Goal: Task Accomplishment & Management: Use online tool/utility

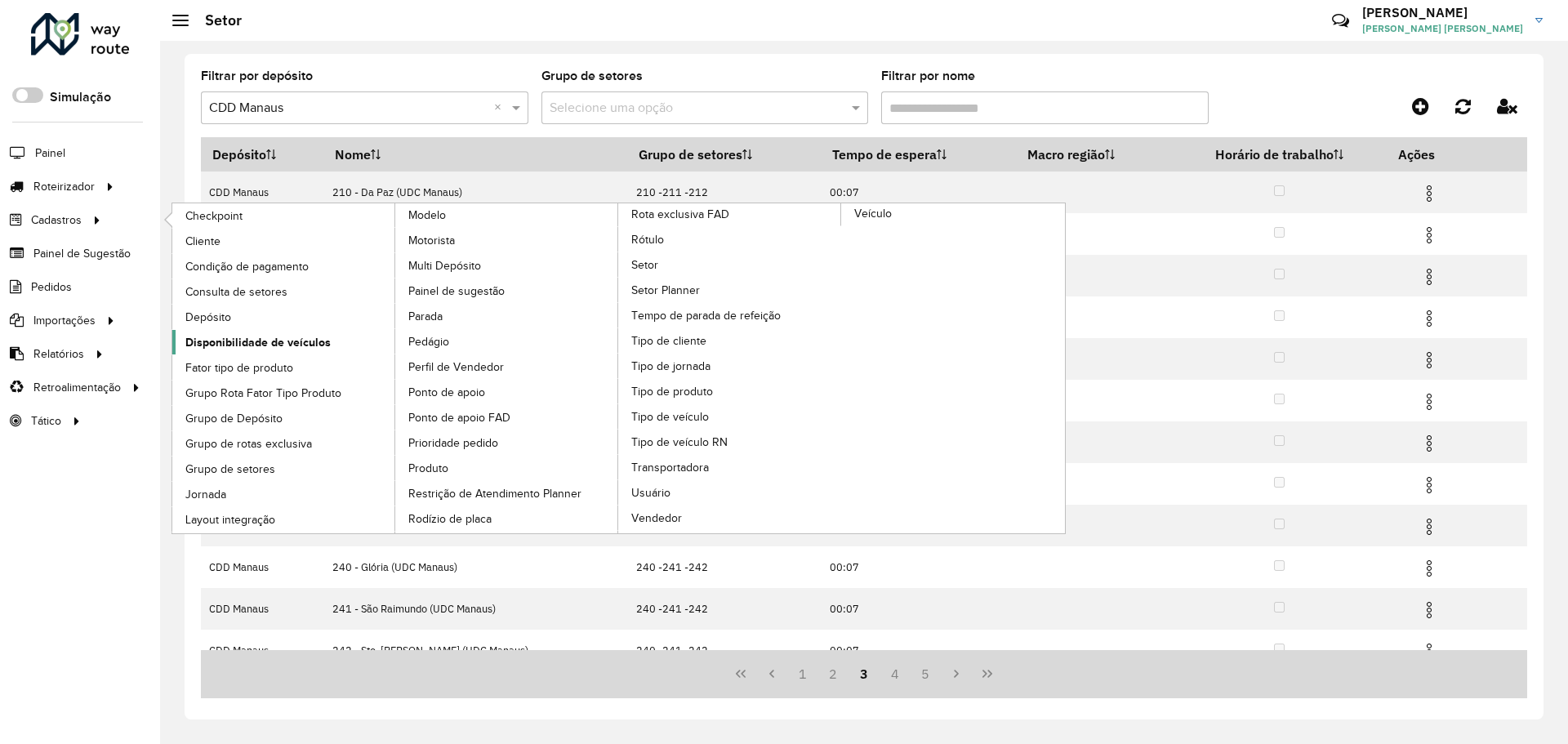
click at [286, 341] on span "Disponibilidade de veículos" at bounding box center [258, 342] width 145 height 18
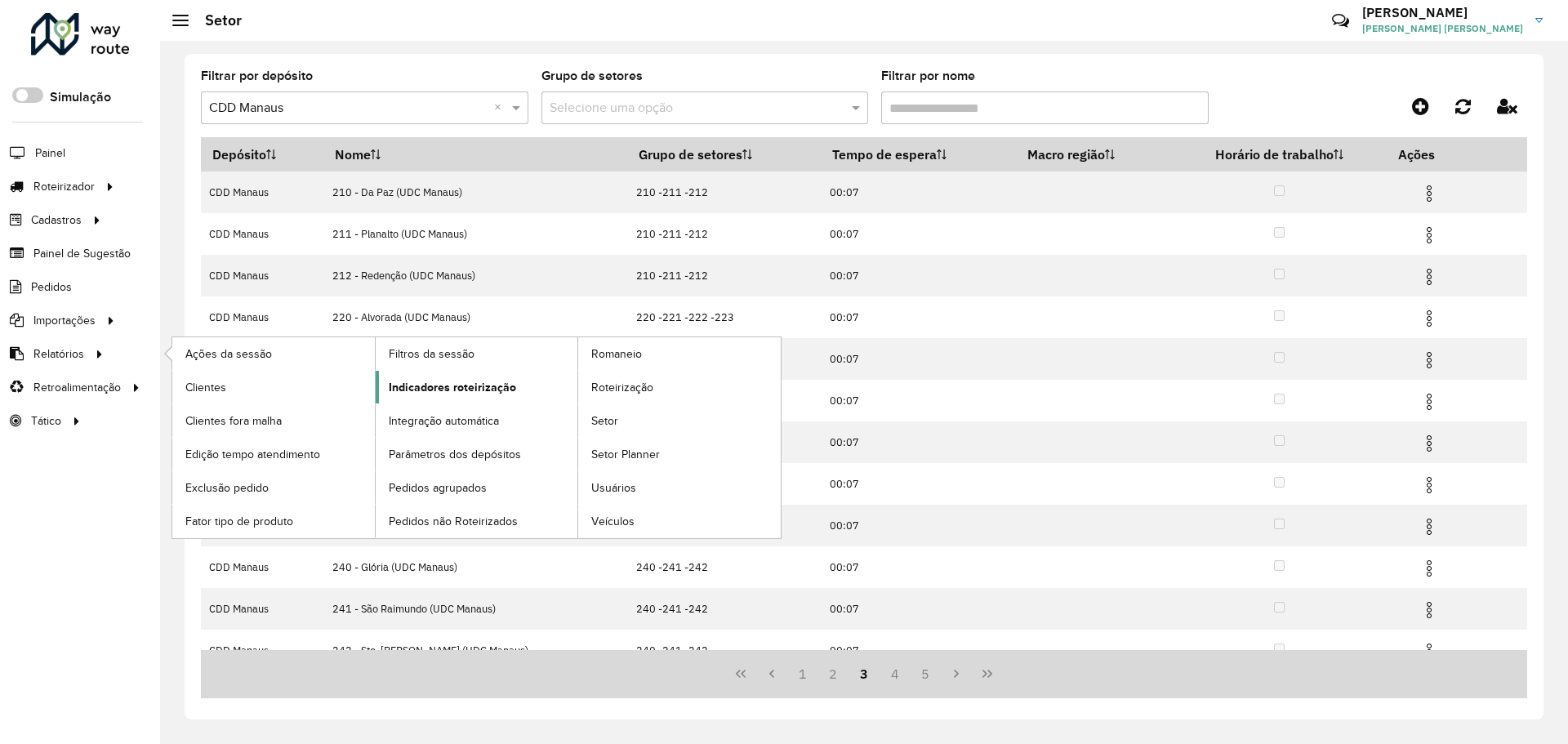
click at [501, 387] on span "Indicadores roteirização" at bounding box center [452, 387] width 128 height 18
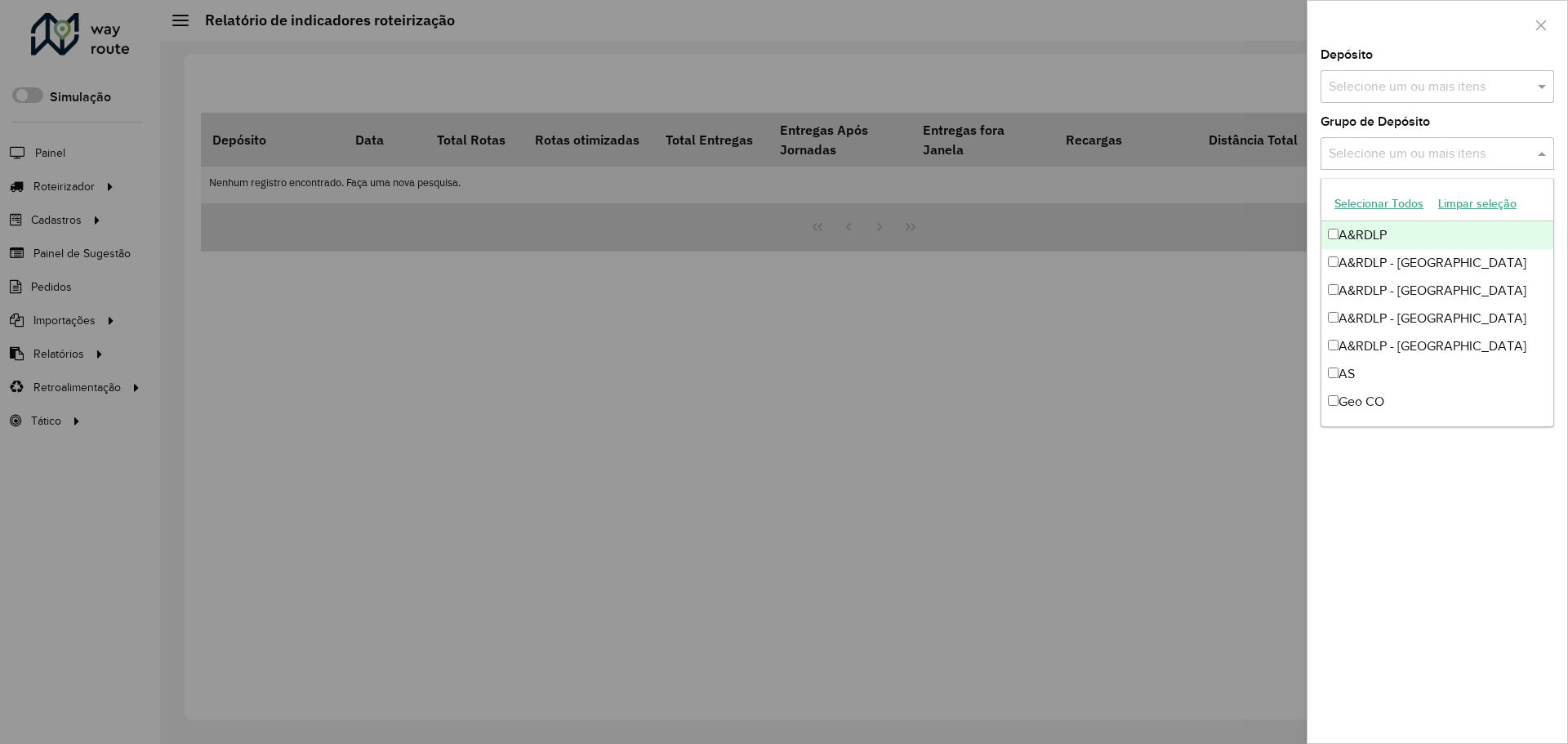
click at [1483, 152] on input "text" at bounding box center [1429, 154] width 209 height 19
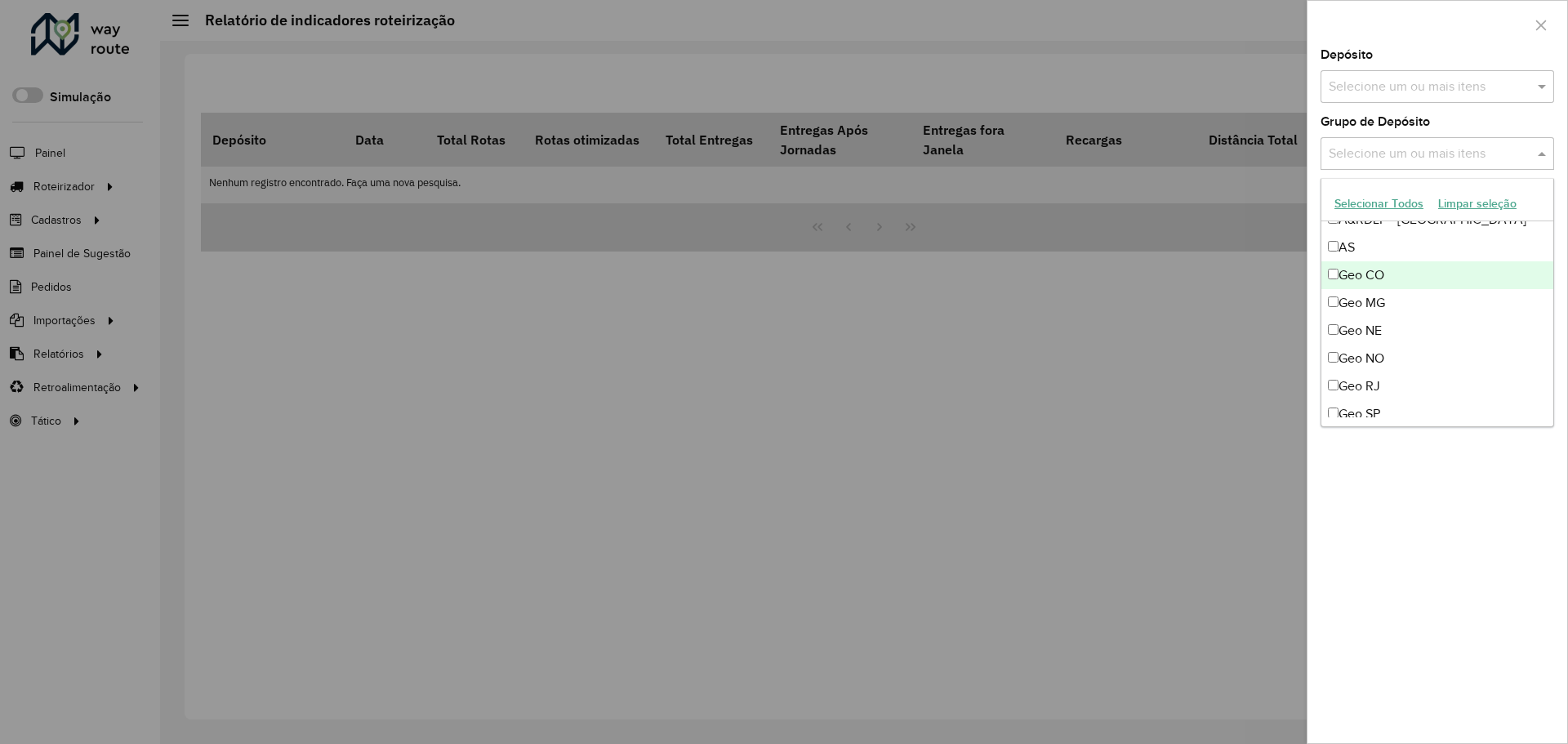
scroll to position [164, 0]
click at [1389, 273] on div "Geo MG" at bounding box center [1438, 266] width 232 height 28
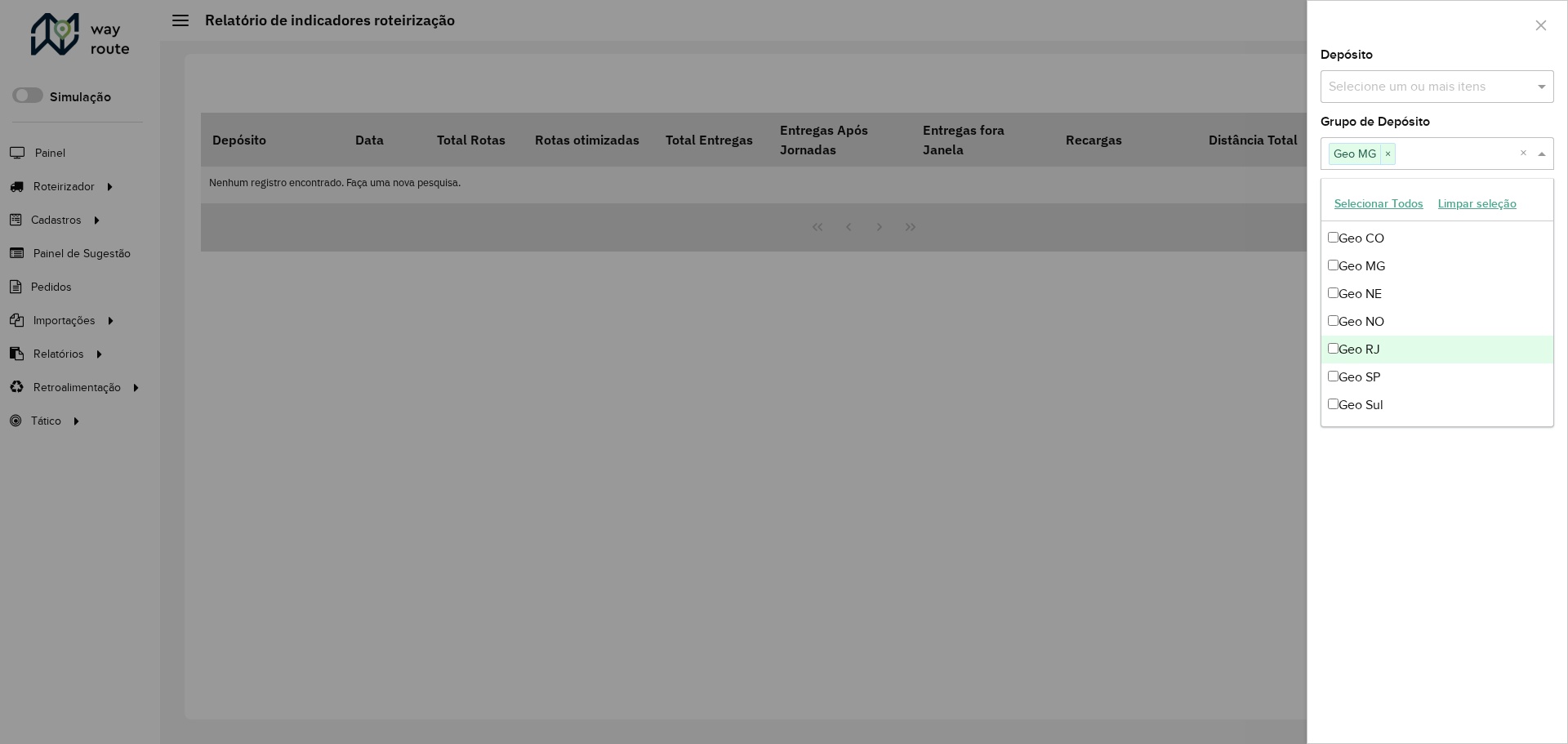
click at [1396, 350] on div "Geo RJ" at bounding box center [1438, 349] width 232 height 28
click at [1396, 386] on div "Geo SP" at bounding box center [1438, 377] width 232 height 28
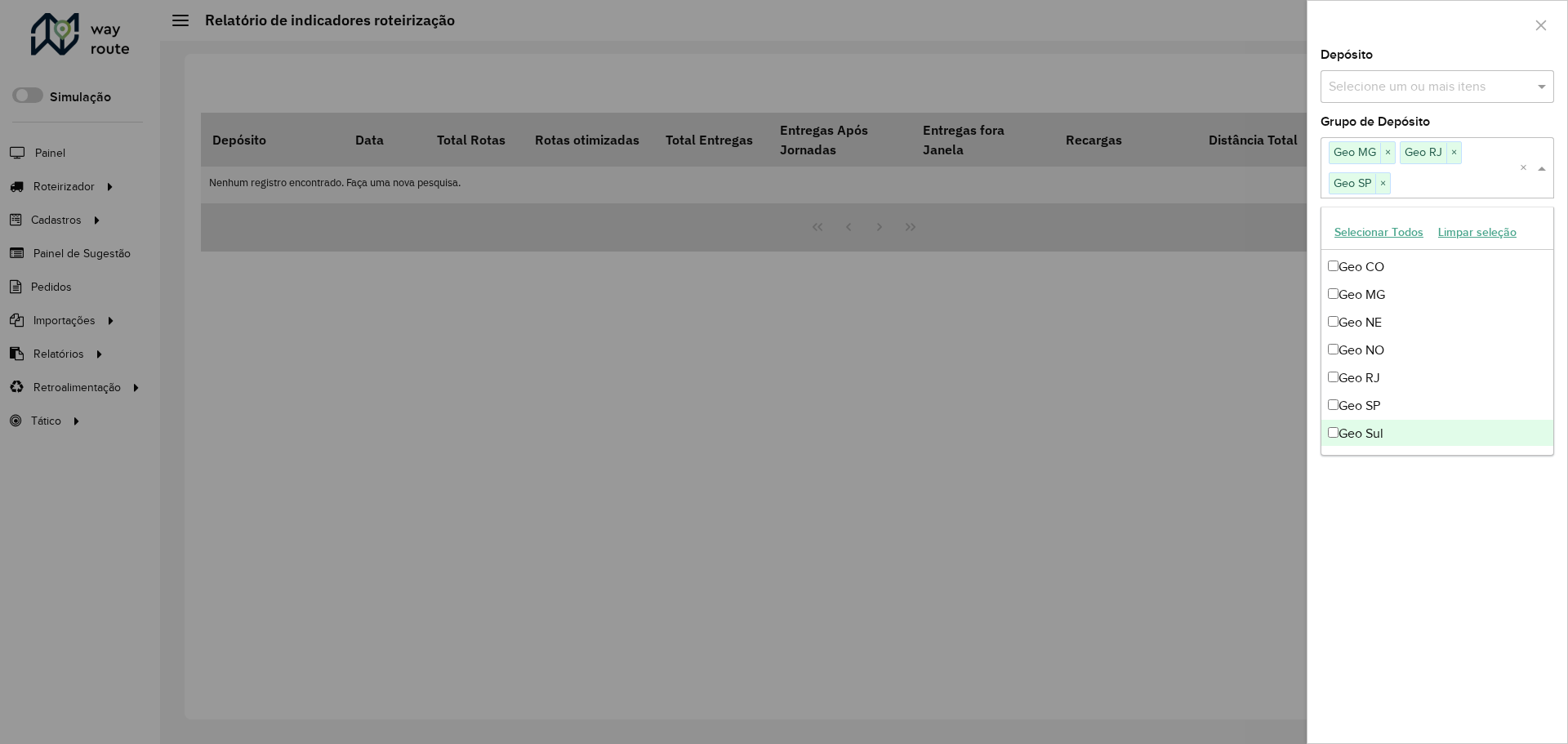
click at [1438, 555] on div "**********" at bounding box center [1438, 396] width 260 height 694
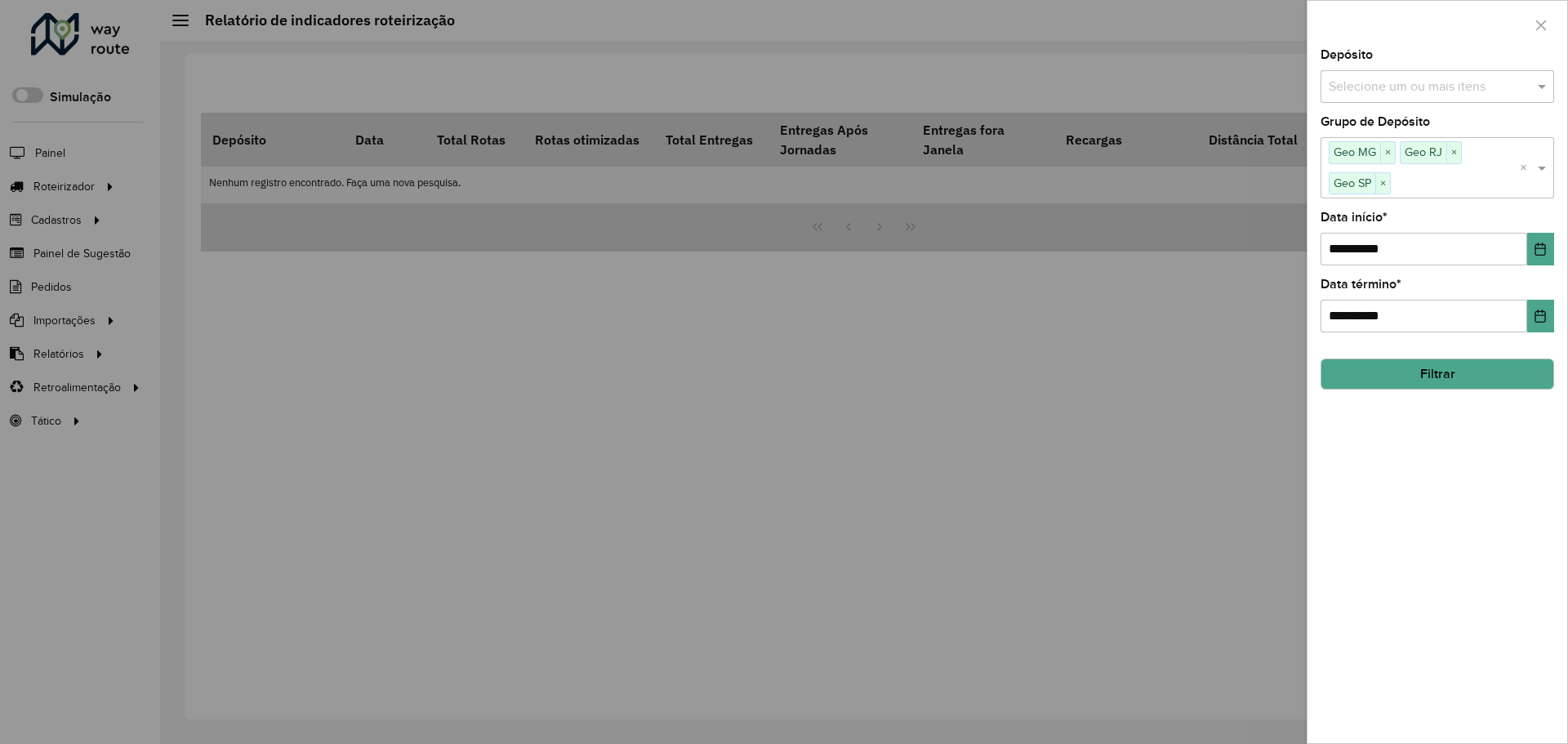
click at [1457, 355] on hb-field-button "Filtrar" at bounding box center [1438, 367] width 234 height 44
click at [1459, 384] on button "Filtrar" at bounding box center [1438, 373] width 234 height 31
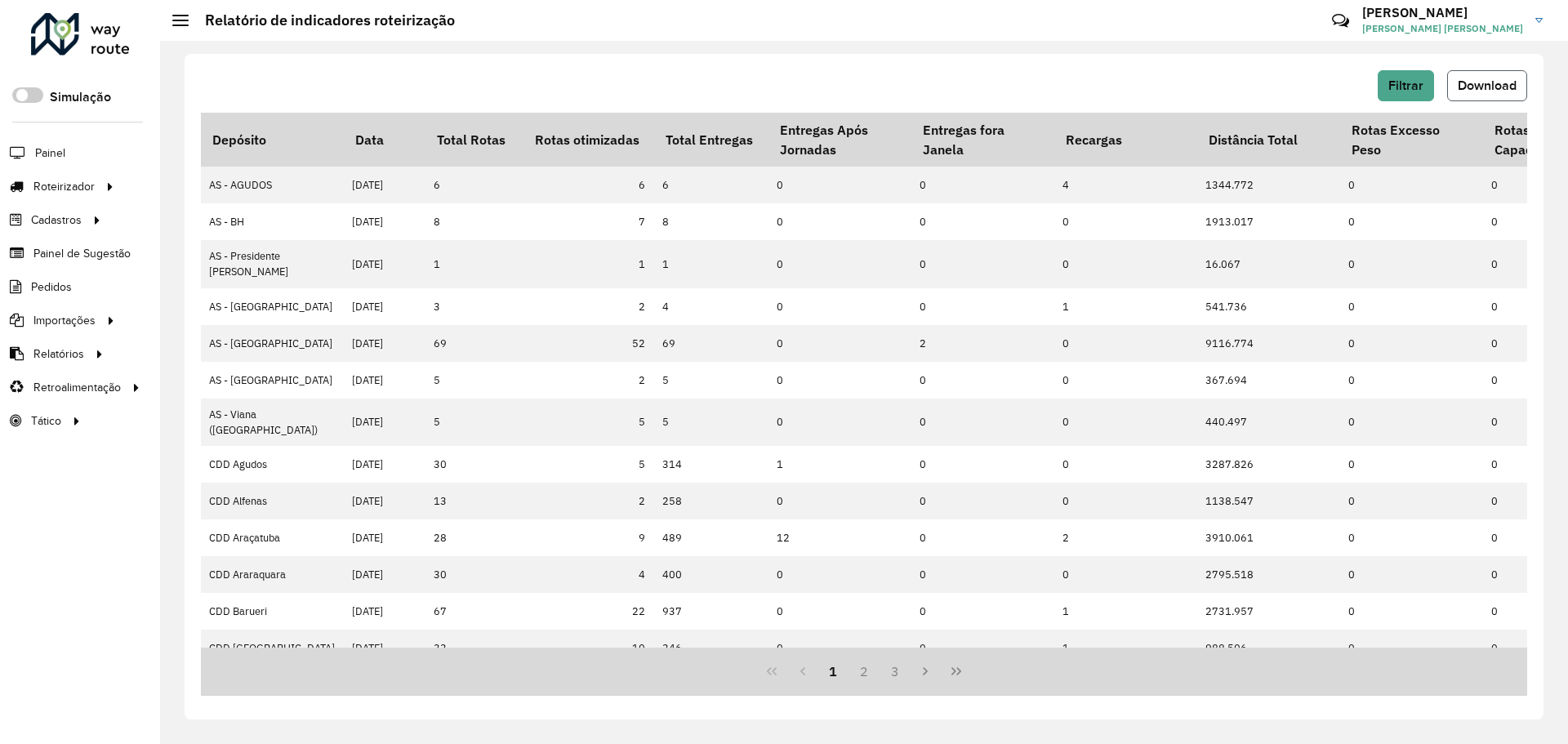
click at [1515, 84] on span "Download" at bounding box center [1487, 85] width 58 height 14
click at [1489, 80] on span "Download" at bounding box center [1487, 85] width 58 height 14
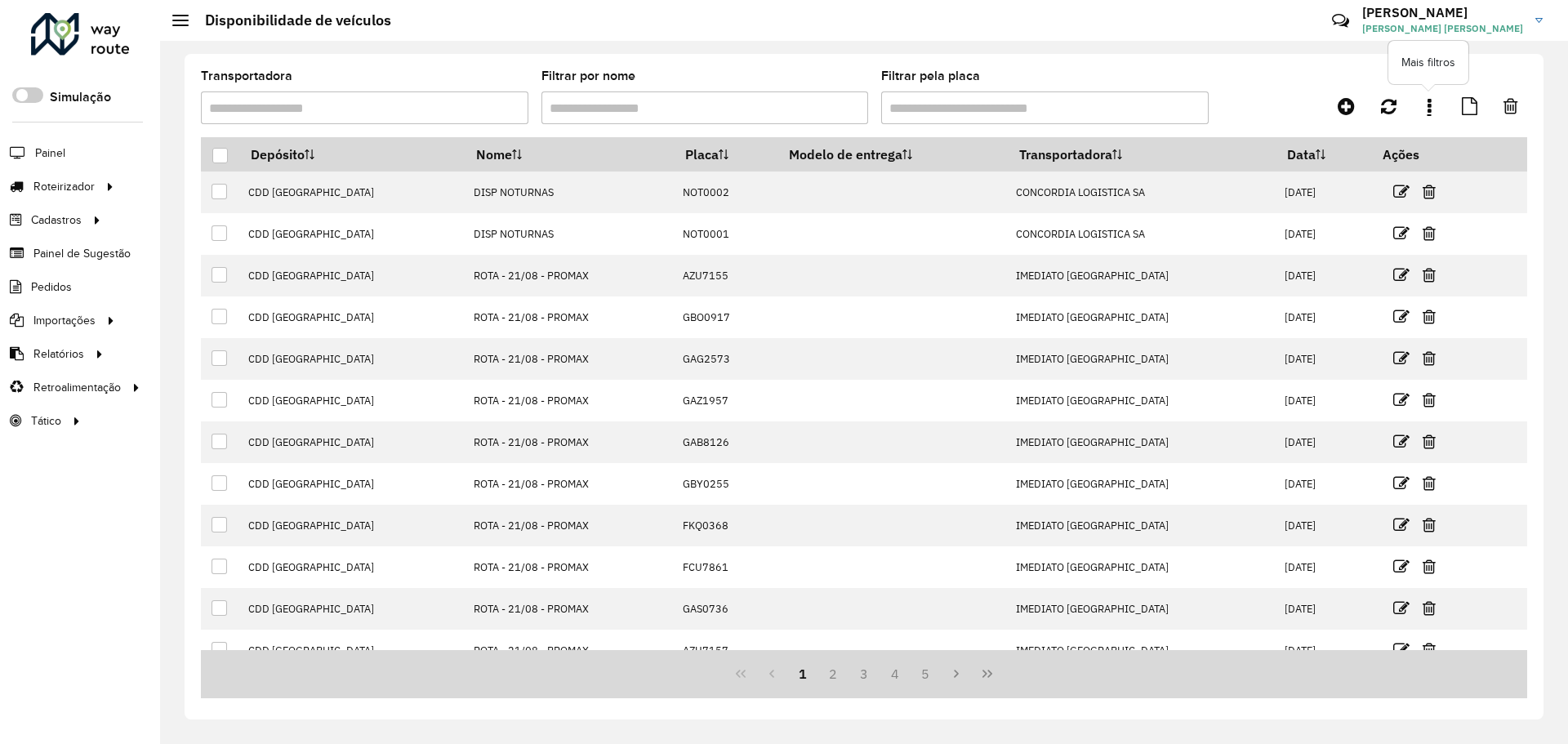
click at [1423, 104] on link at bounding box center [1429, 106] width 33 height 29
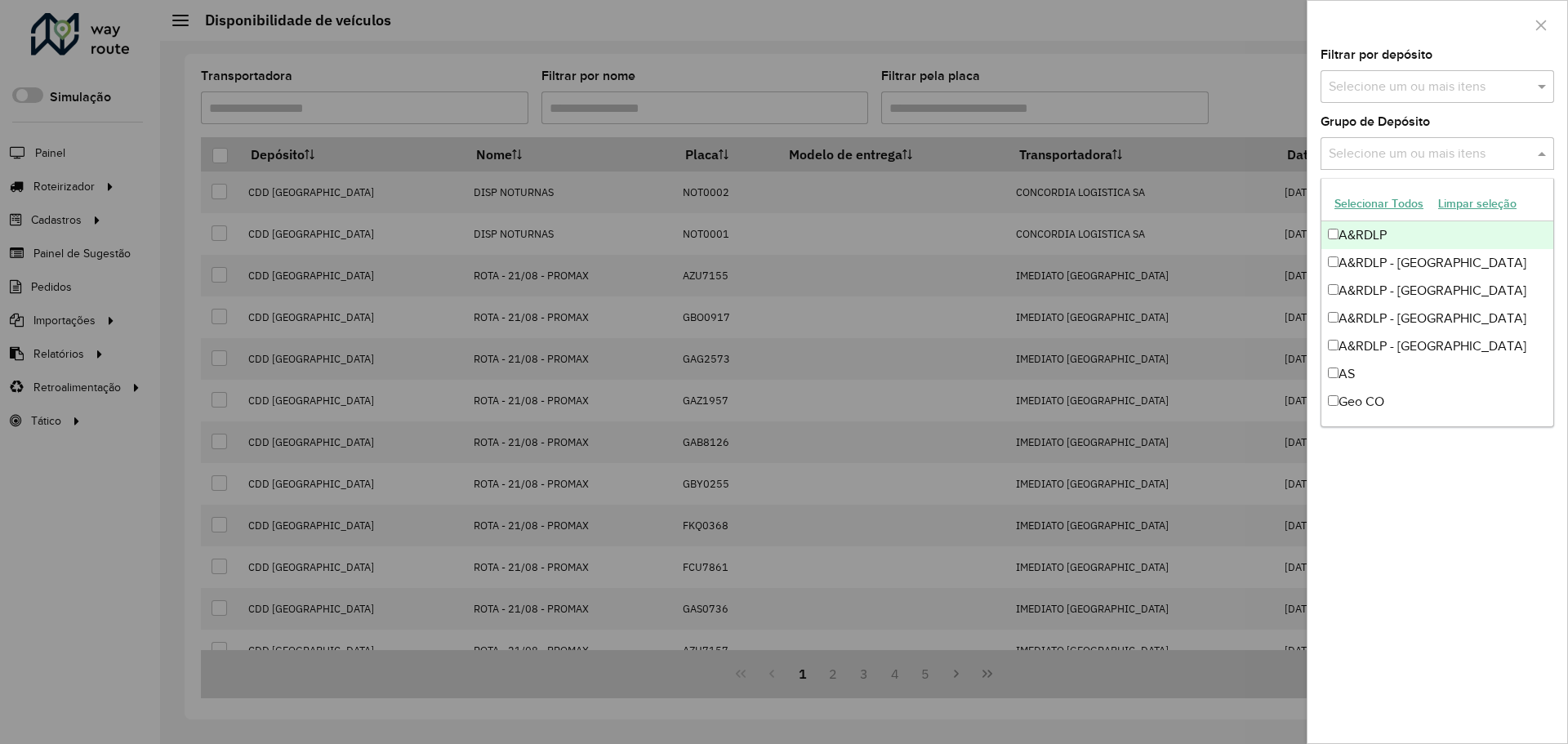
click at [1417, 164] on div "Selecione um ou mais itens" at bounding box center [1438, 153] width 234 height 33
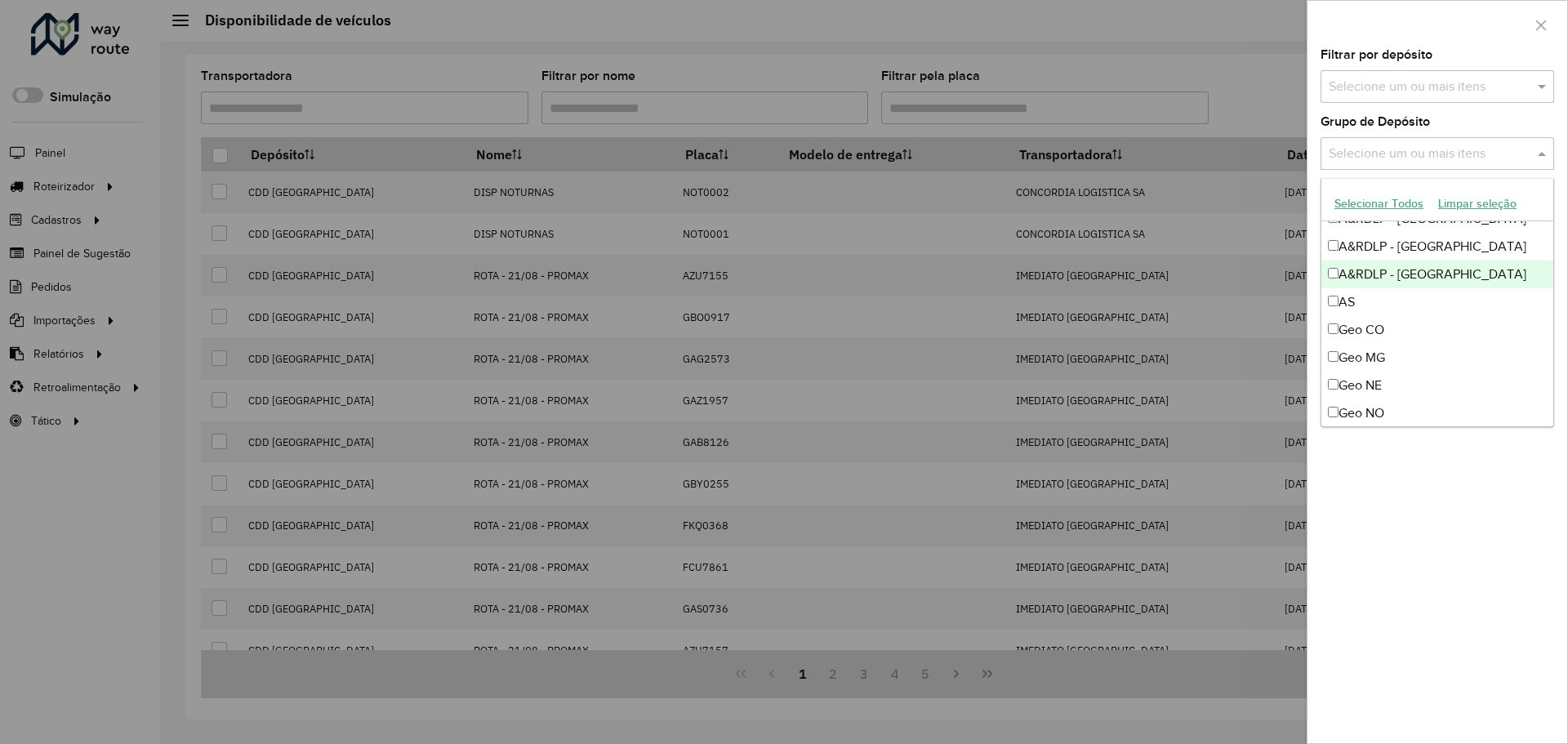
scroll to position [164, 0]
click at [1402, 264] on div "Geo MG" at bounding box center [1438, 266] width 232 height 28
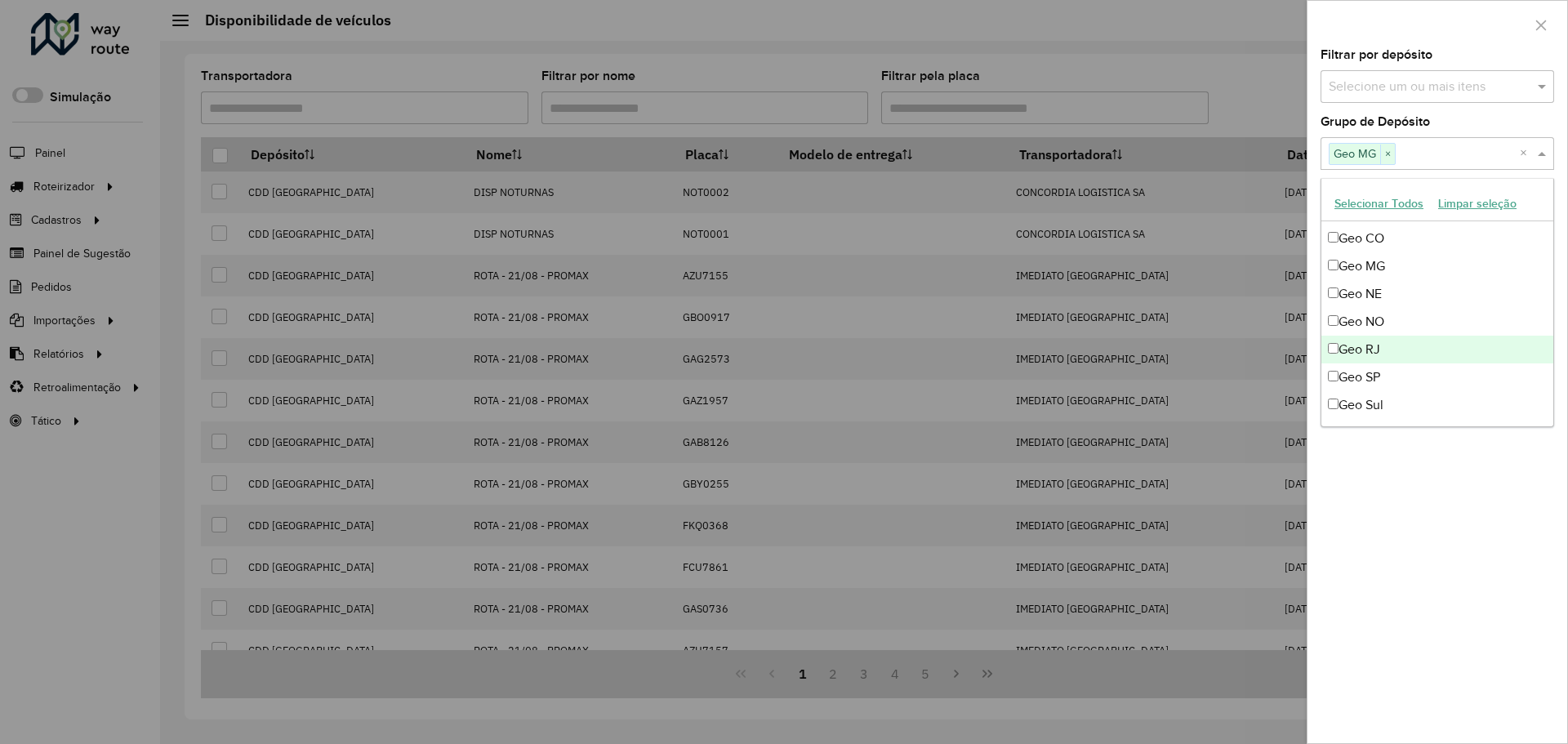
click at [1403, 343] on div "Geo RJ" at bounding box center [1438, 349] width 232 height 28
click at [1403, 372] on div "Geo SP" at bounding box center [1438, 377] width 232 height 28
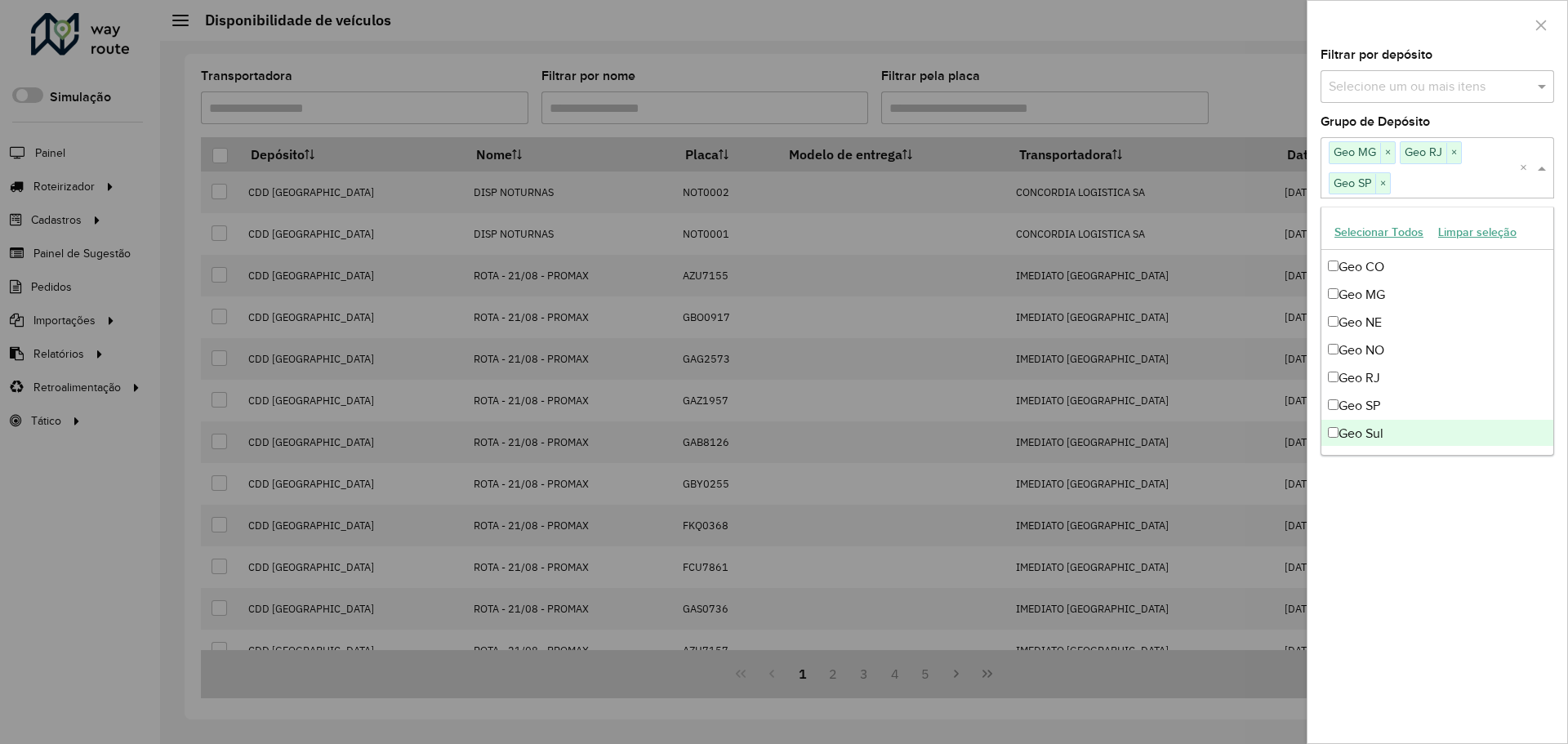
click at [1457, 555] on div "**********" at bounding box center [1438, 396] width 260 height 694
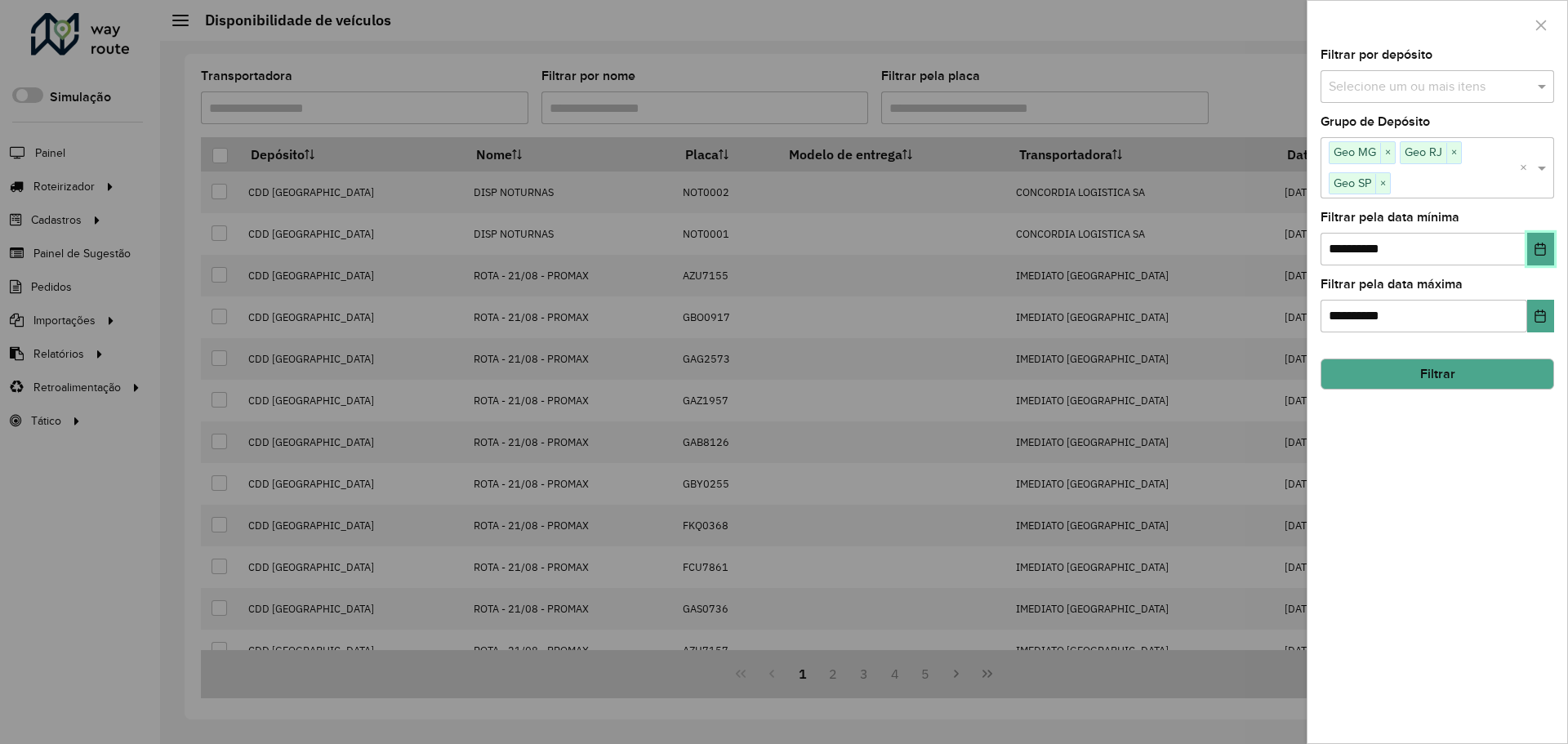
click at [1547, 251] on icon "Choose Date" at bounding box center [1540, 249] width 13 height 13
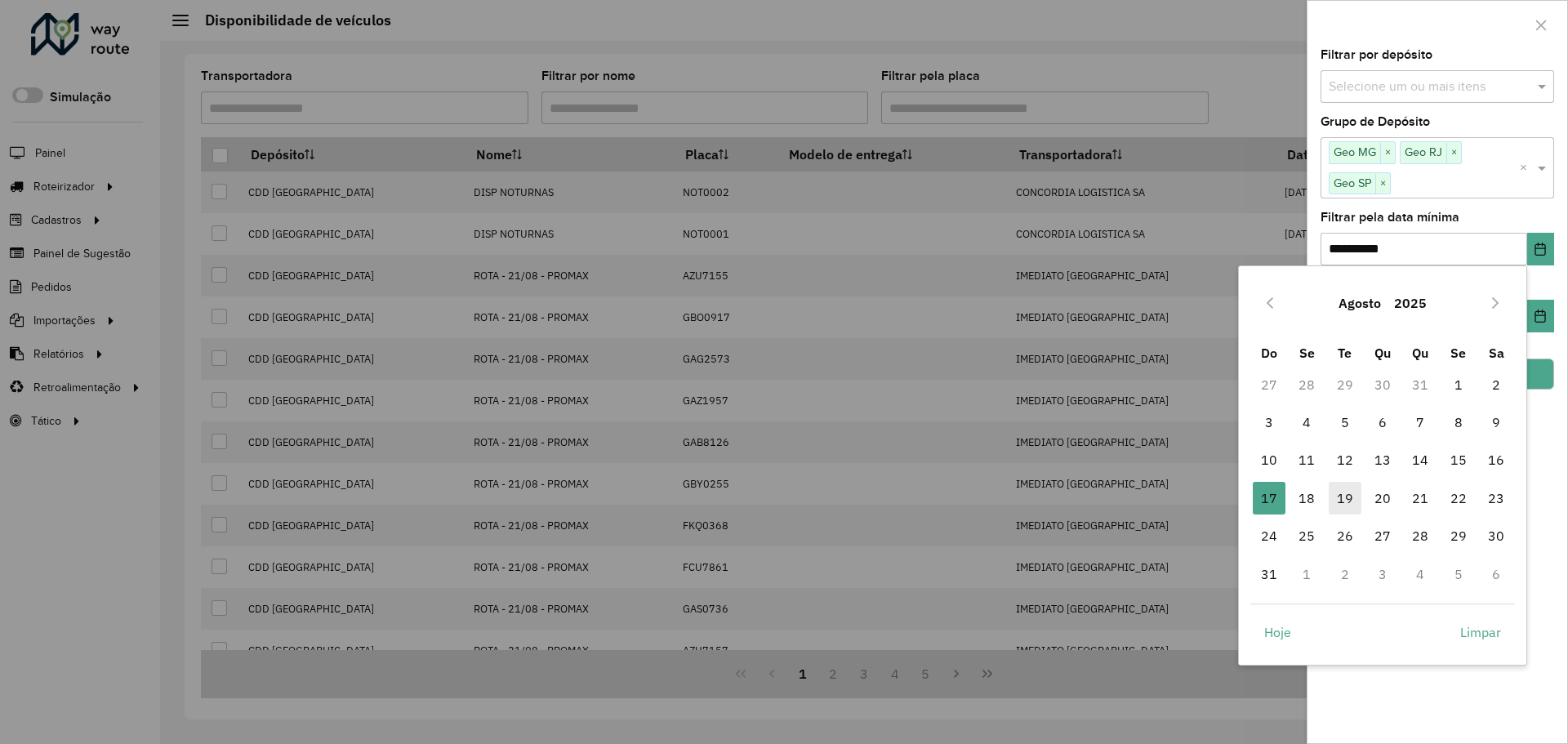
click at [1357, 497] on span "19" at bounding box center [1345, 498] width 33 height 33
type input "**********"
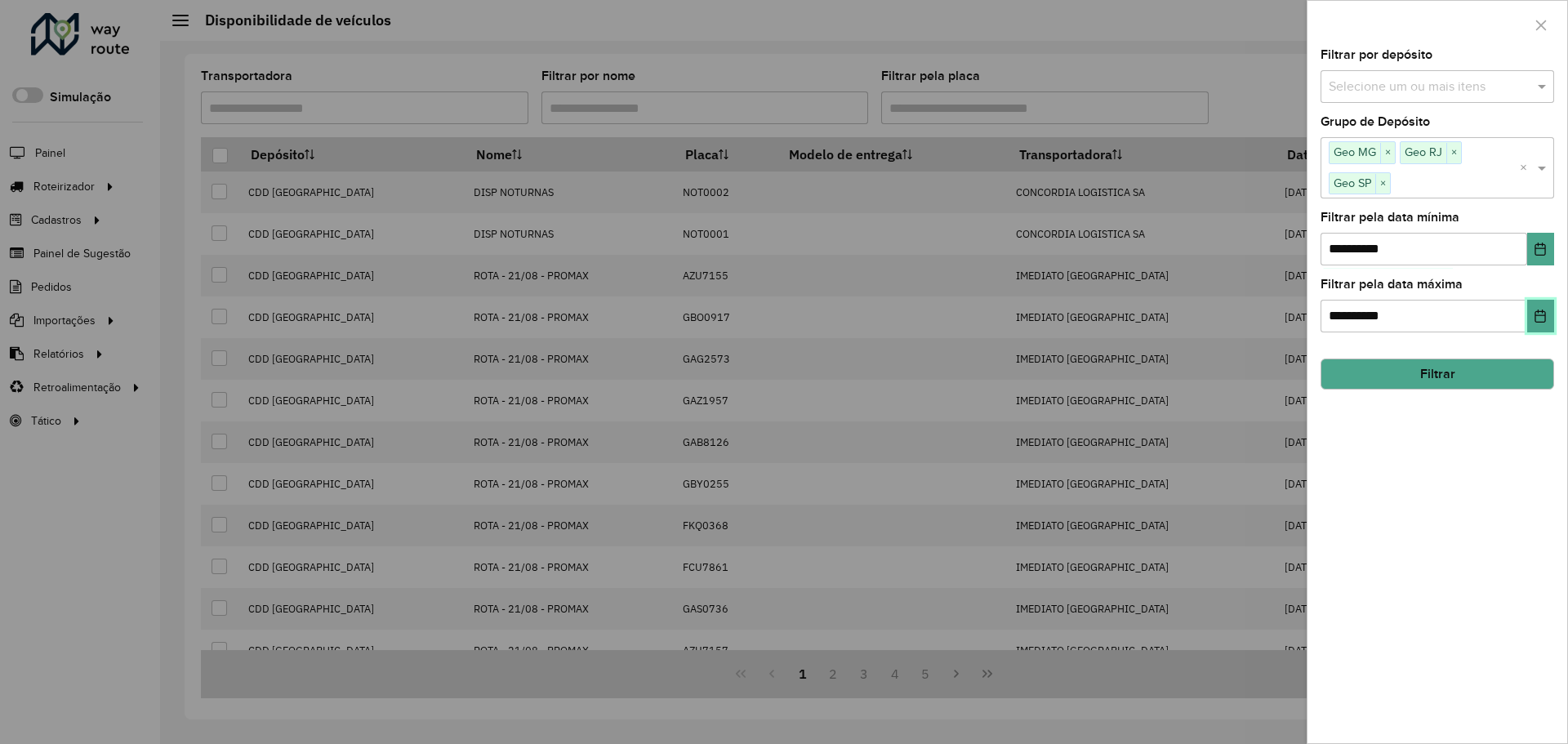
click at [1542, 313] on icon "Choose Date" at bounding box center [1540, 316] width 13 height 13
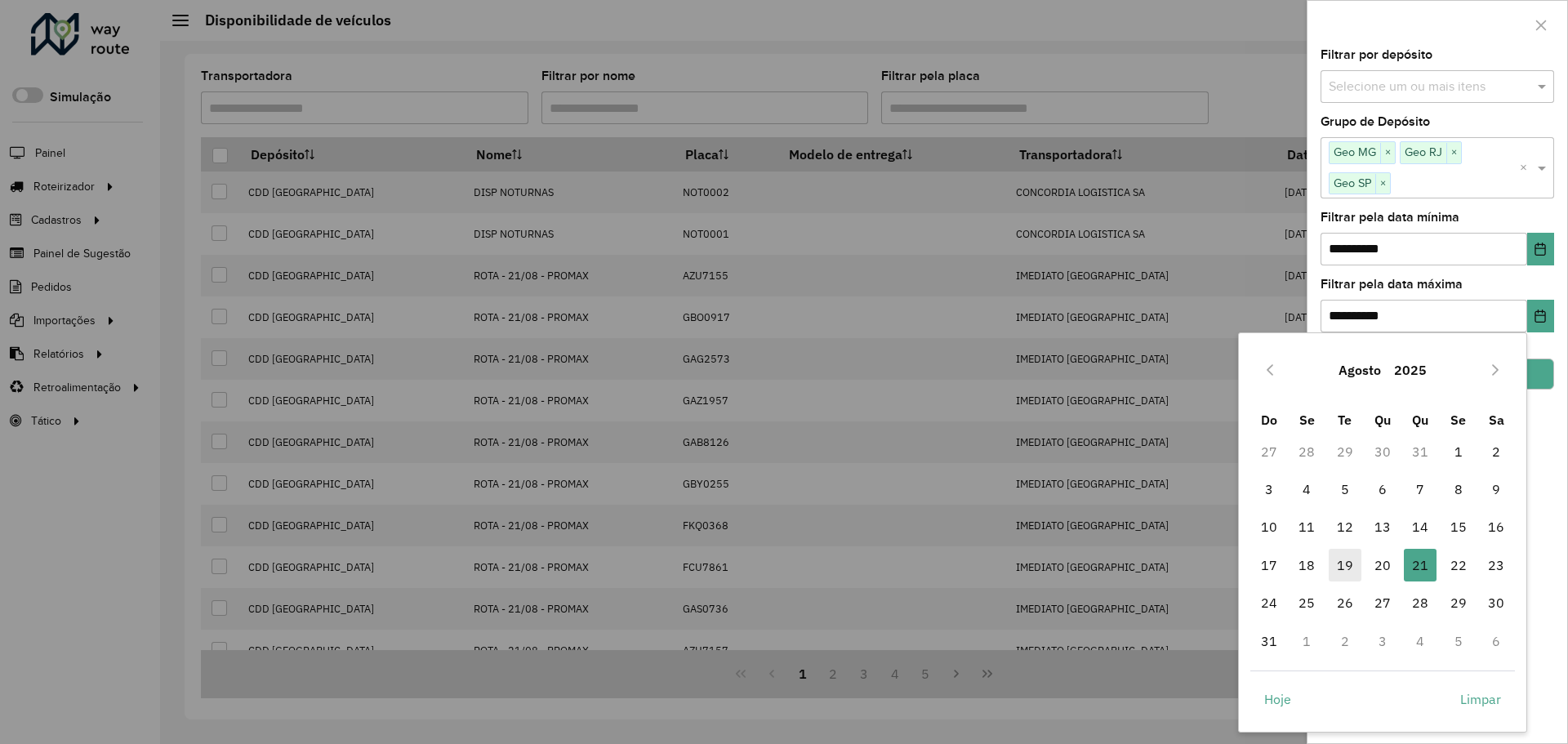
click at [1355, 565] on span "19" at bounding box center [1345, 564] width 33 height 33
type input "**********"
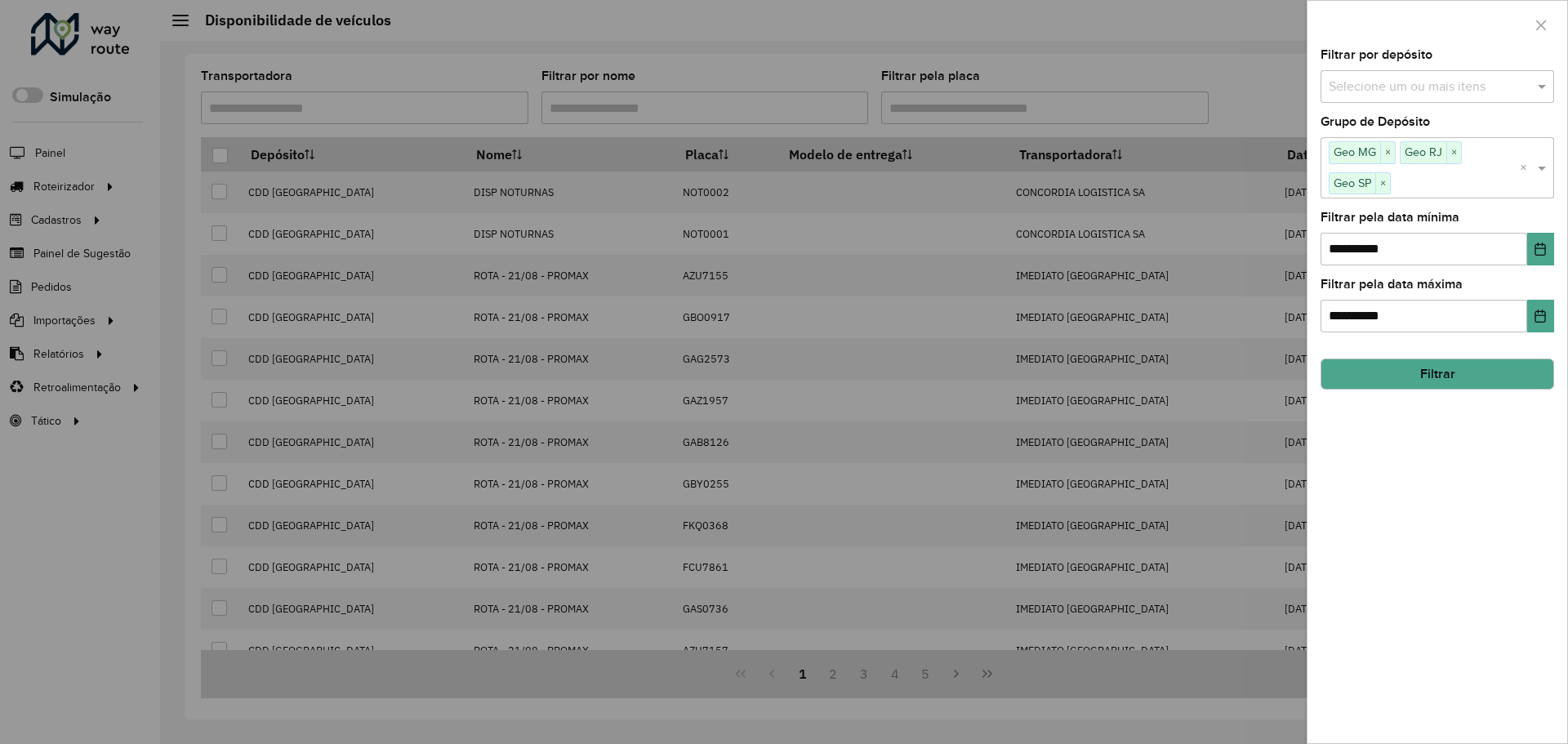
click at [1478, 372] on button "Filtrar" at bounding box center [1438, 373] width 234 height 31
